Goal: Transaction & Acquisition: Obtain resource

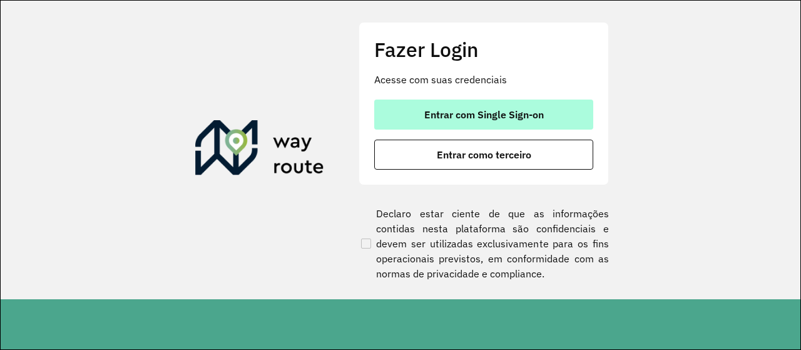
click at [446, 121] on button "Entrar com Single Sign-on" at bounding box center [483, 115] width 219 height 30
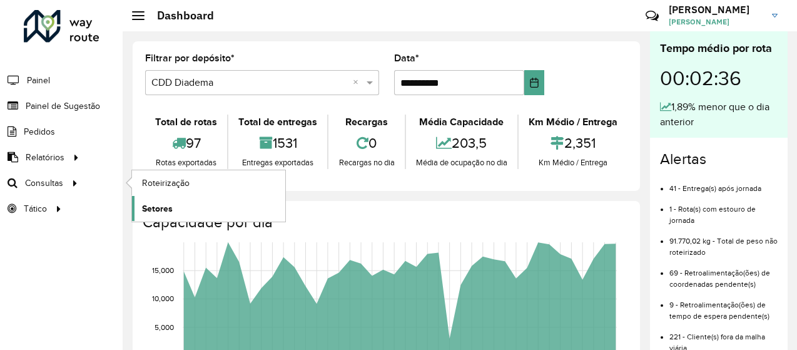
click at [190, 205] on link "Setores" at bounding box center [208, 208] width 153 height 25
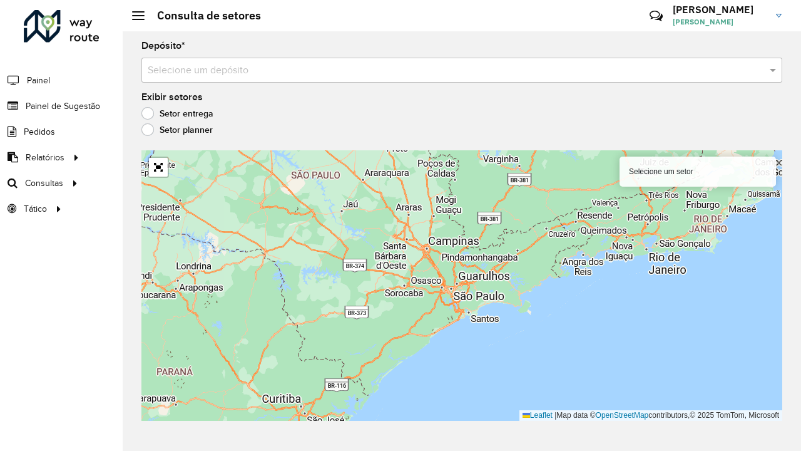
click at [249, 86] on div "Depósito * Selecione um depósito Exibir setores Setor entrega Setor planner Sel…" at bounding box center [462, 240] width 679 height 419
click at [244, 83] on div "Depósito * Selecione um depósito Exibir setores Setor entrega Setor planner Sel…" at bounding box center [462, 240] width 679 height 419
click at [217, 66] on input "text" at bounding box center [449, 70] width 603 height 15
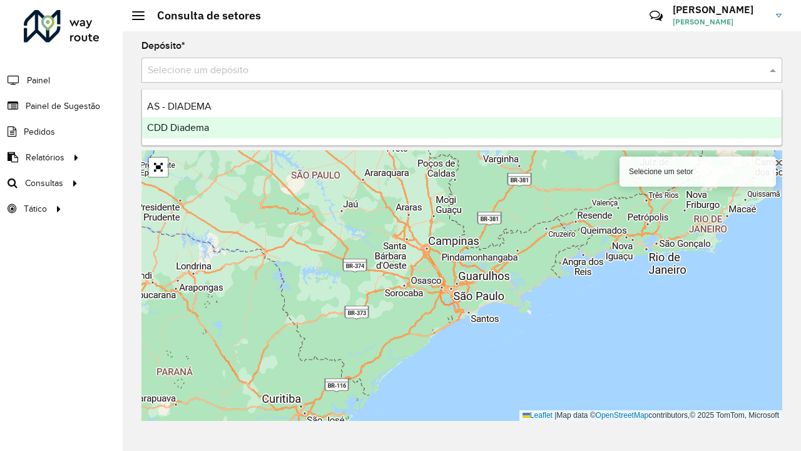
click at [227, 124] on div "CDD Diadema" at bounding box center [462, 127] width 640 height 21
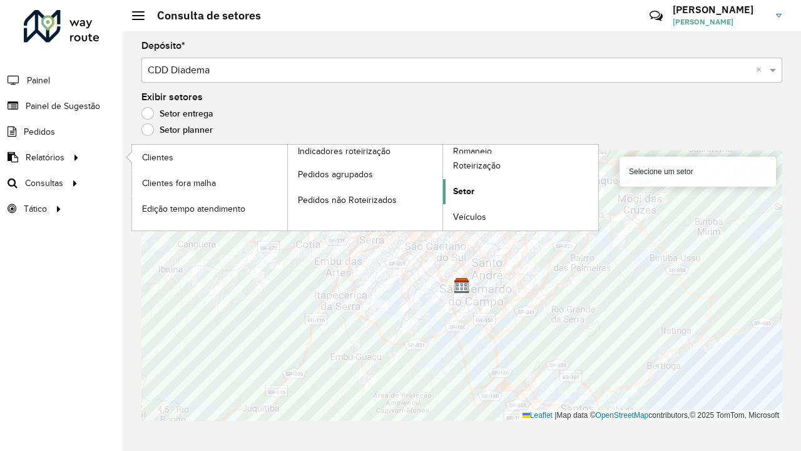
click at [471, 187] on span "Setor" at bounding box center [463, 191] width 21 height 13
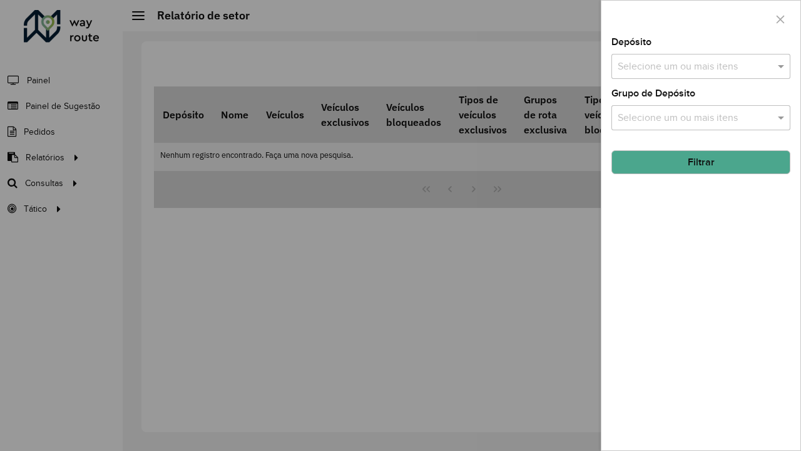
click at [701, 59] on input "text" at bounding box center [695, 66] width 160 height 15
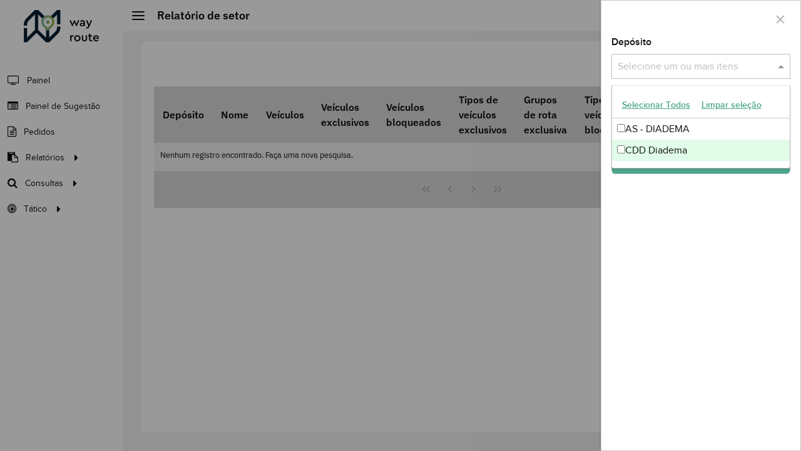
click at [683, 151] on div "CDD Diadema" at bounding box center [701, 150] width 178 height 21
click at [729, 240] on div "Depósito Selecione um ou mais itens CDD Diadema × × Grupo de Depósito Selecione…" at bounding box center [701, 244] width 199 height 413
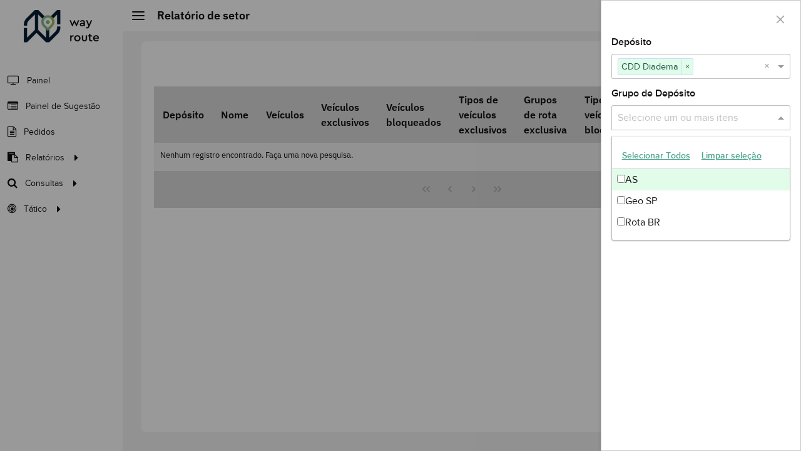
click at [706, 115] on input "text" at bounding box center [695, 118] width 160 height 15
click at [662, 158] on button "Selecionar Todos" at bounding box center [656, 155] width 79 height 19
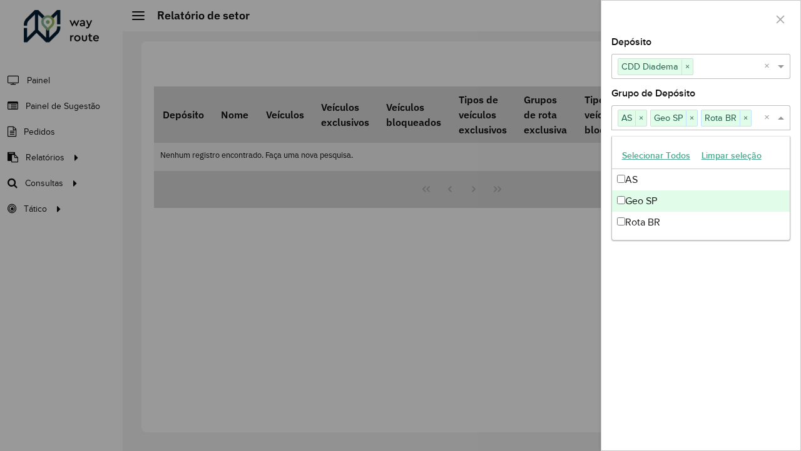
click at [680, 258] on div "Depósito Selecione um ou mais itens CDD Diadema × × Grupo de Depósito Selecione…" at bounding box center [701, 244] width 199 height 413
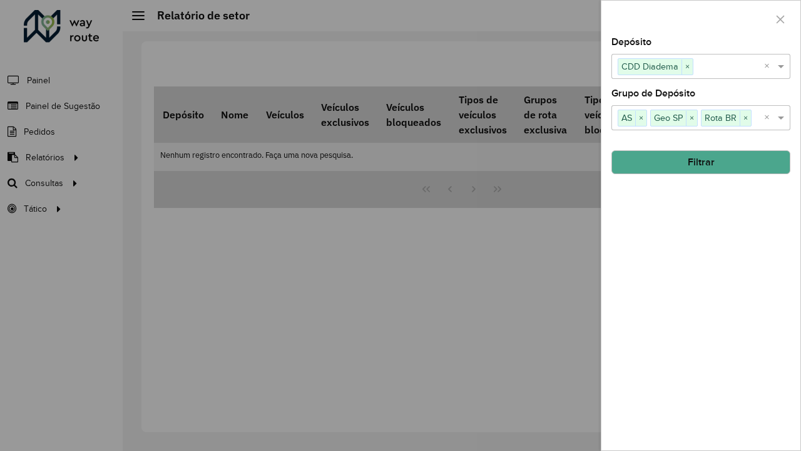
click at [691, 160] on button "Filtrar" at bounding box center [701, 162] width 179 height 24
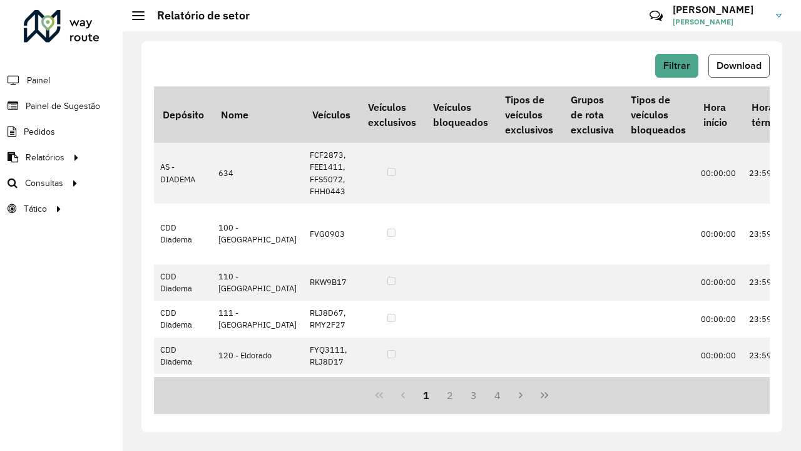
click at [732, 60] on span "Download" at bounding box center [739, 65] width 45 height 11
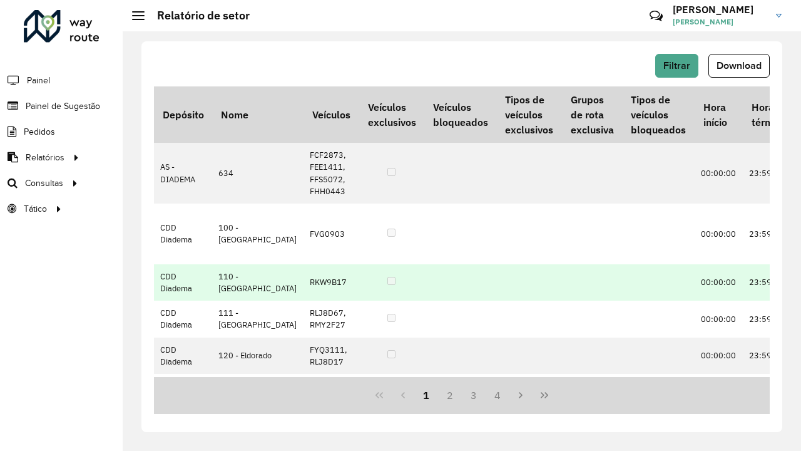
click at [424, 287] on td at bounding box center [460, 282] width 72 height 36
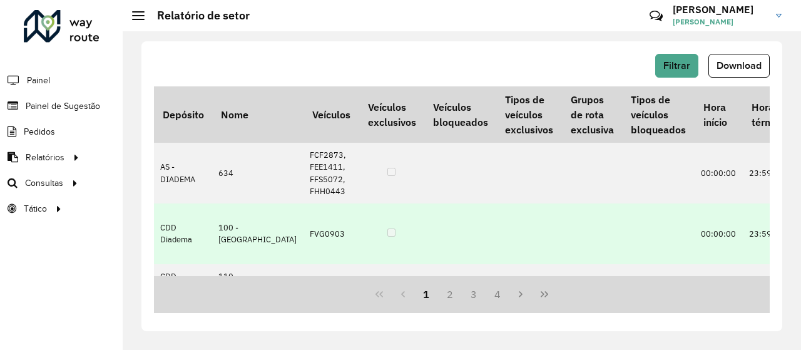
click at [182, 205] on td "CDD Diadema" at bounding box center [183, 233] width 58 height 61
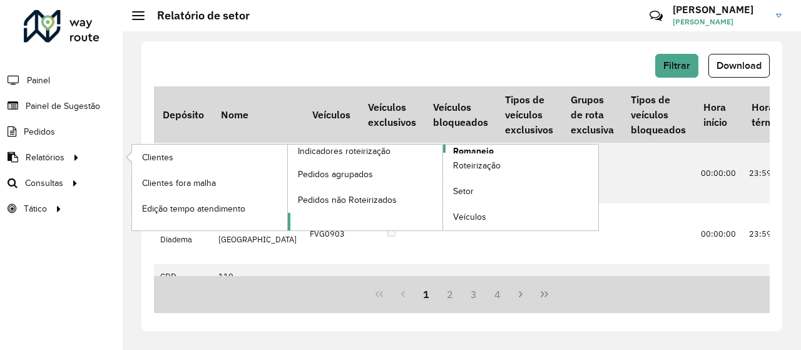
click at [493, 147] on link "Romaneio" at bounding box center [443, 188] width 311 height 86
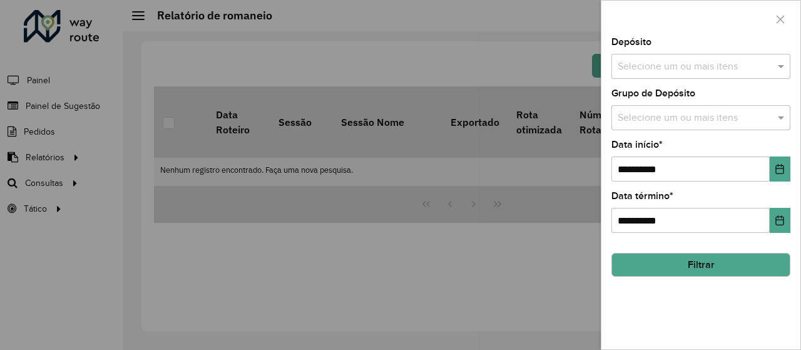
click at [670, 63] on input "text" at bounding box center [695, 66] width 160 height 15
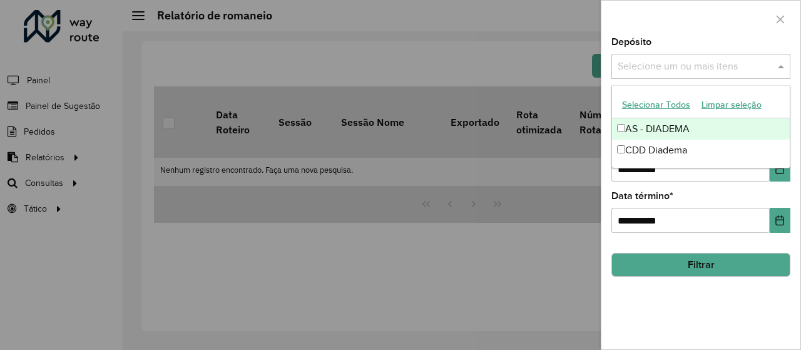
click at [666, 100] on button "Selecionar Todos" at bounding box center [656, 104] width 79 height 19
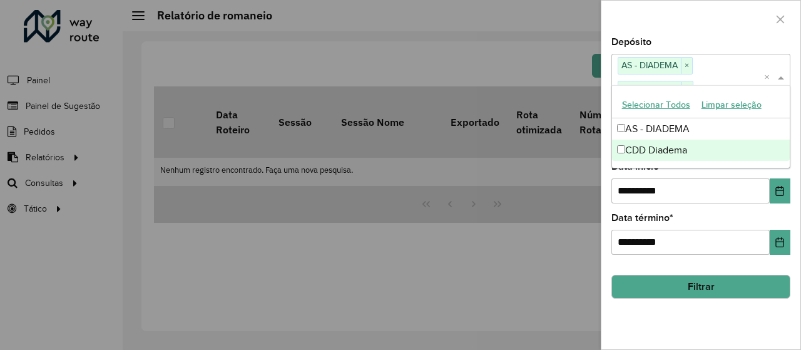
click at [712, 260] on div "**********" at bounding box center [701, 194] width 199 height 312
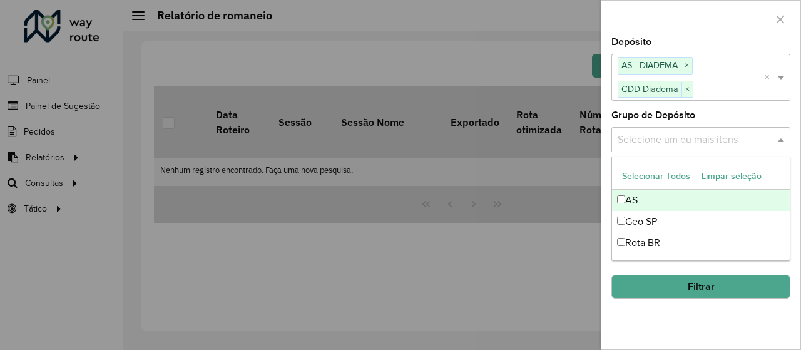
click at [712, 138] on input "text" at bounding box center [695, 139] width 160 height 15
click at [642, 175] on button "Selecionar Todos" at bounding box center [656, 176] width 79 height 19
click at [724, 115] on div "Grupo de Depósito Selecione um ou mais itens AS × Geo SP × Rota BR × ×" at bounding box center [701, 131] width 179 height 41
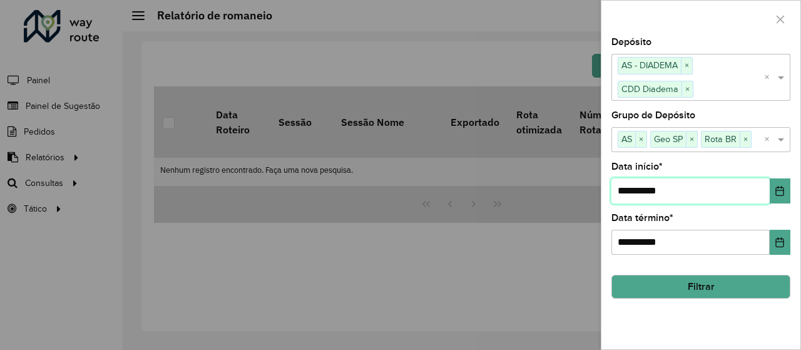
click at [750, 189] on input "**********" at bounding box center [691, 190] width 158 height 25
click at [792, 190] on div "**********" at bounding box center [701, 194] width 199 height 312
click at [787, 190] on button "Choose Date" at bounding box center [780, 190] width 21 height 25
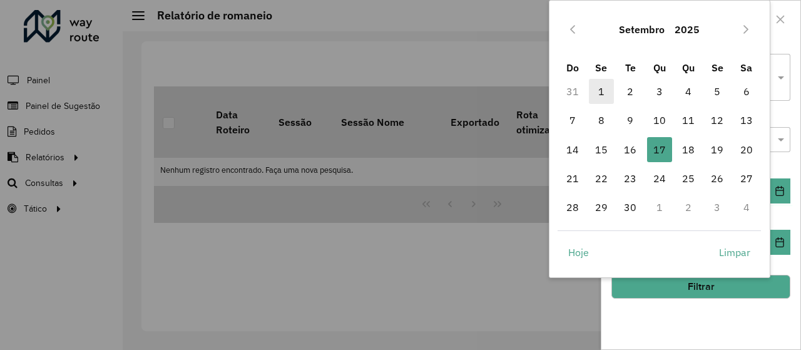
click at [598, 90] on span "1" at bounding box center [601, 91] width 25 height 25
type input "**********"
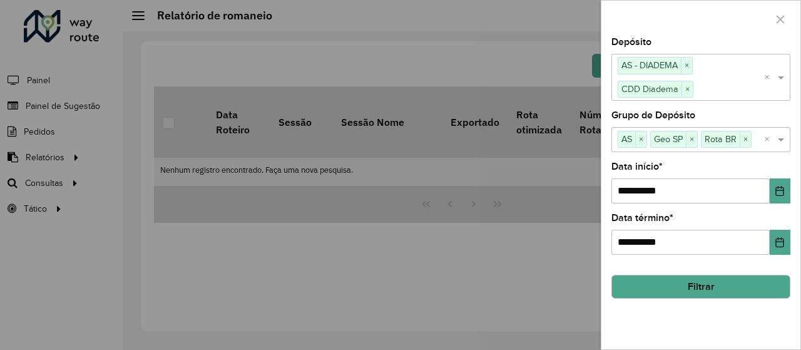
click at [699, 281] on button "Filtrar" at bounding box center [701, 287] width 179 height 24
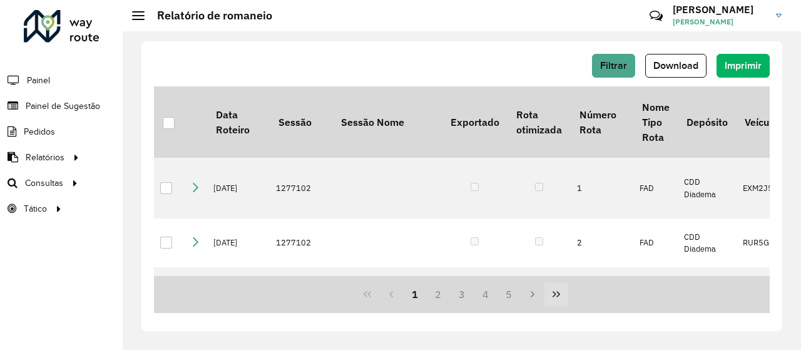
click at [553, 291] on icon "Last Page" at bounding box center [556, 294] width 10 height 10
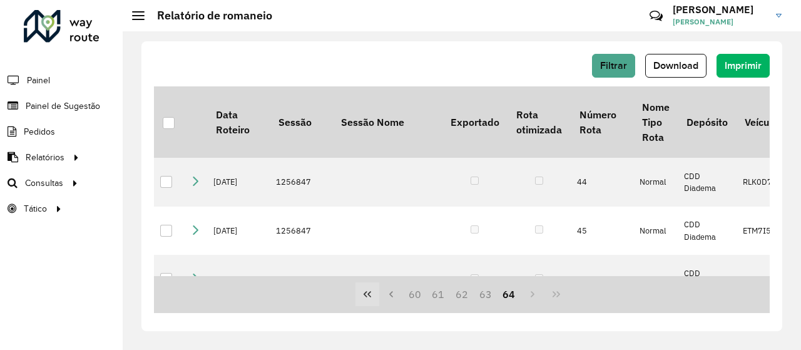
click at [371, 294] on icon "First Page" at bounding box center [367, 294] width 10 height 10
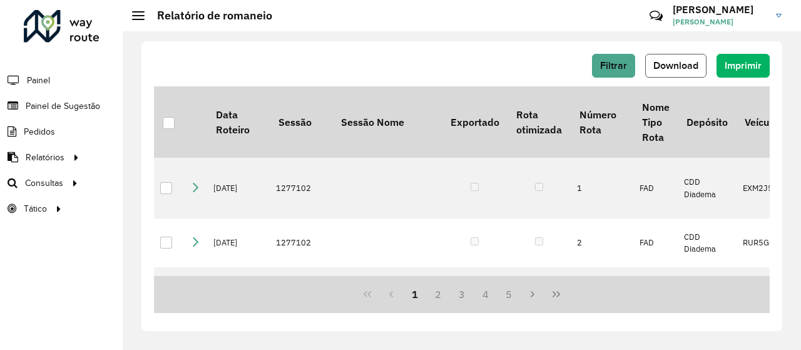
click at [694, 56] on button "Download" at bounding box center [675, 66] width 61 height 24
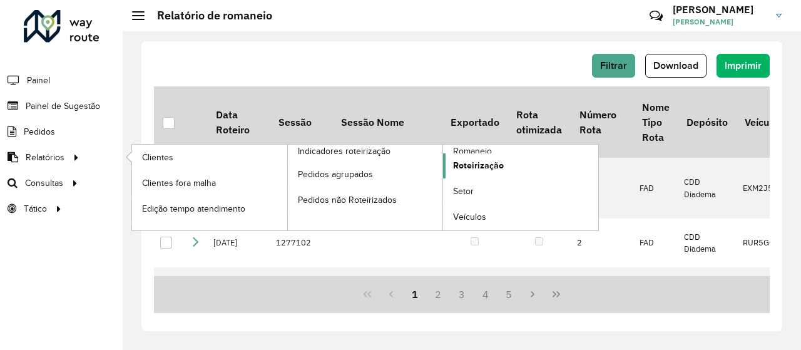
click at [480, 165] on span "Roteirização" at bounding box center [478, 165] width 51 height 13
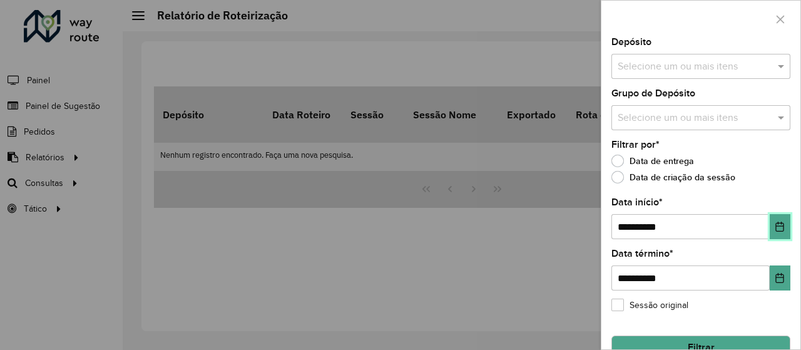
click at [777, 222] on icon "Choose Date" at bounding box center [780, 227] width 8 height 10
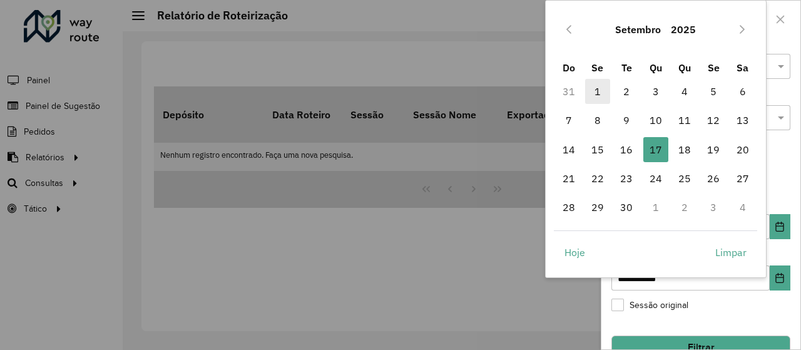
click at [596, 93] on span "1" at bounding box center [597, 91] width 25 height 25
type input "**********"
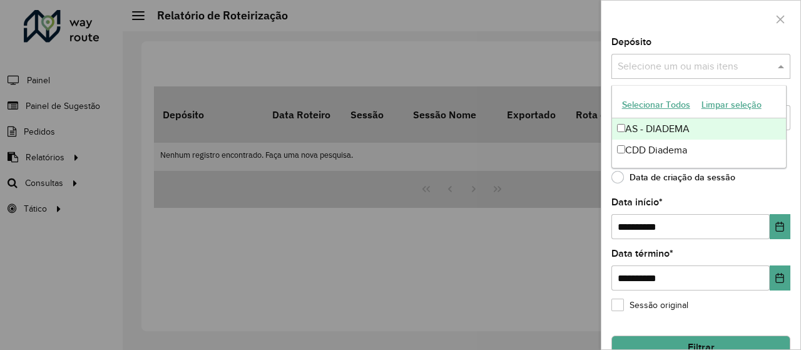
click at [700, 68] on input "text" at bounding box center [695, 66] width 160 height 15
click at [676, 106] on button "Selecionar Todos" at bounding box center [656, 104] width 79 height 19
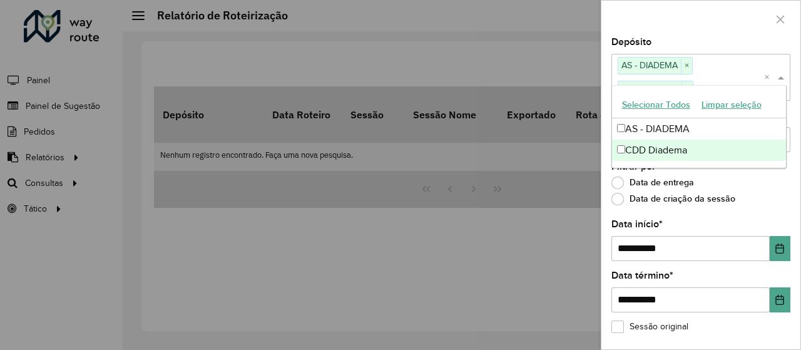
click at [743, 183] on div "Data de entrega" at bounding box center [701, 185] width 179 height 15
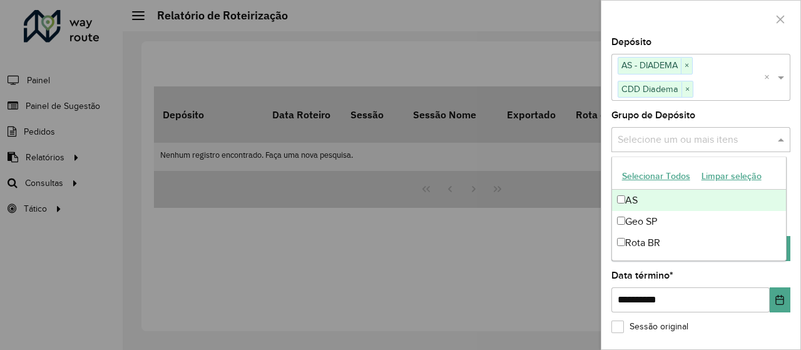
click at [691, 136] on input "text" at bounding box center [695, 139] width 160 height 15
click at [640, 172] on button "Selecionar Todos" at bounding box center [656, 176] width 79 height 19
click at [754, 271] on div "**********" at bounding box center [701, 291] width 179 height 41
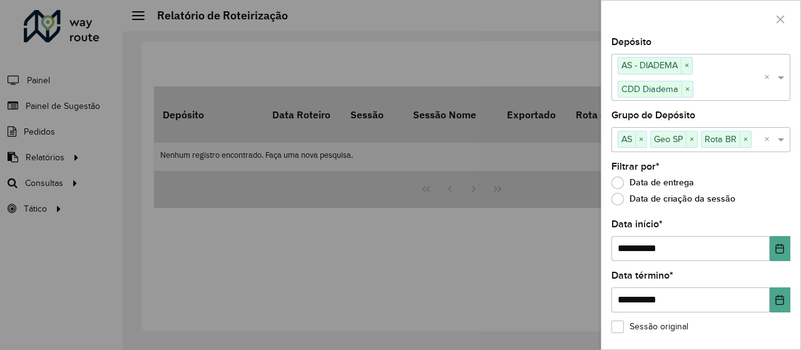
scroll to position [44, 0]
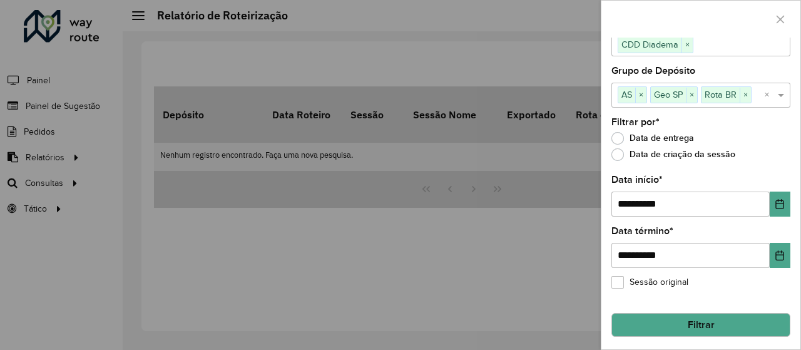
click at [712, 325] on button "Filtrar" at bounding box center [701, 325] width 179 height 24
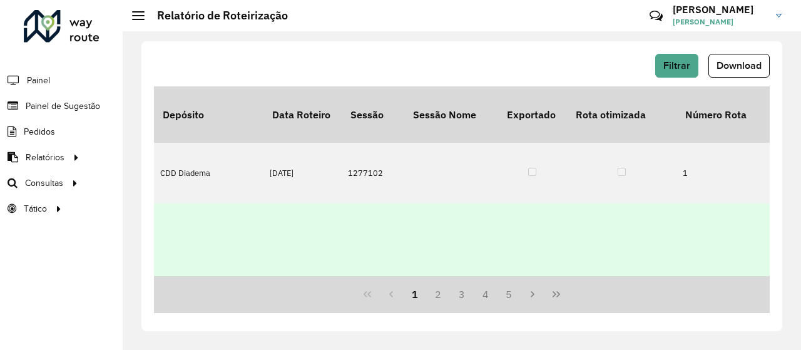
scroll to position [0, 2624]
click at [337, 214] on td "[DATE]" at bounding box center [303, 293] width 78 height 181
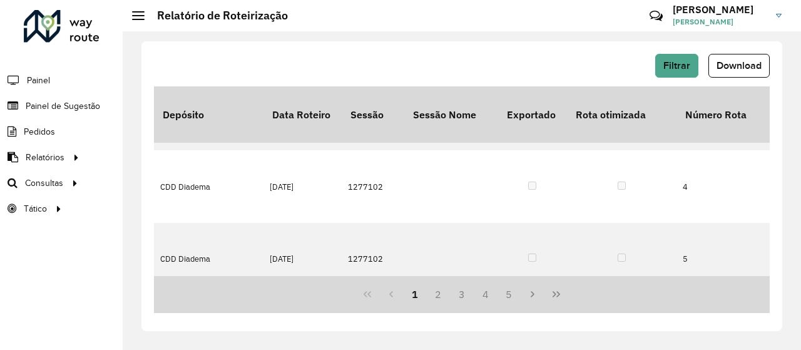
scroll to position [342, 4453]
click at [563, 296] on button "Last Page" at bounding box center [557, 294] width 24 height 24
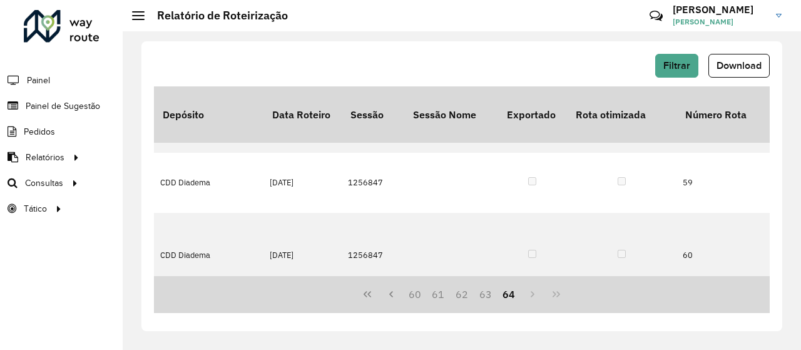
scroll to position [0, 308]
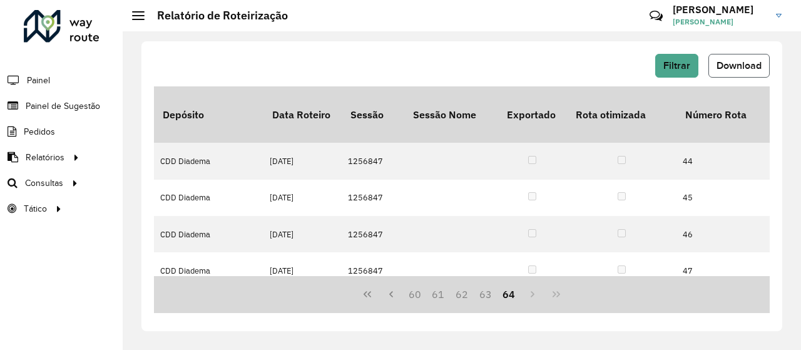
click at [736, 70] on span "Download" at bounding box center [739, 65] width 45 height 11
